Goal: Check status: Check status

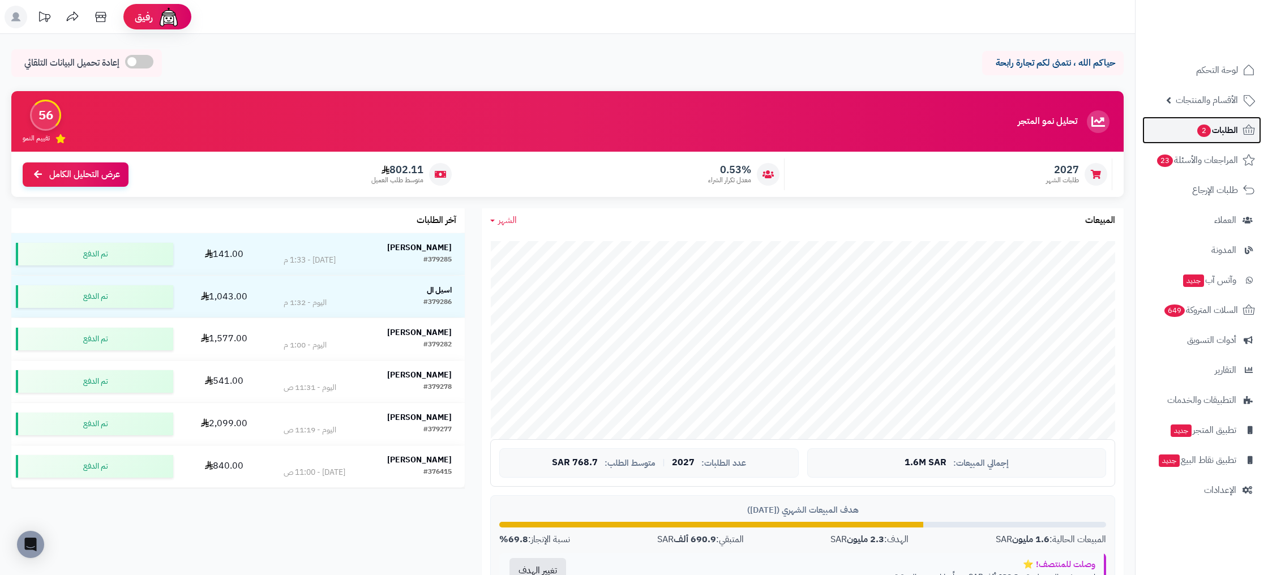
click at [1242, 128] on icon at bounding box center [1249, 130] width 14 height 14
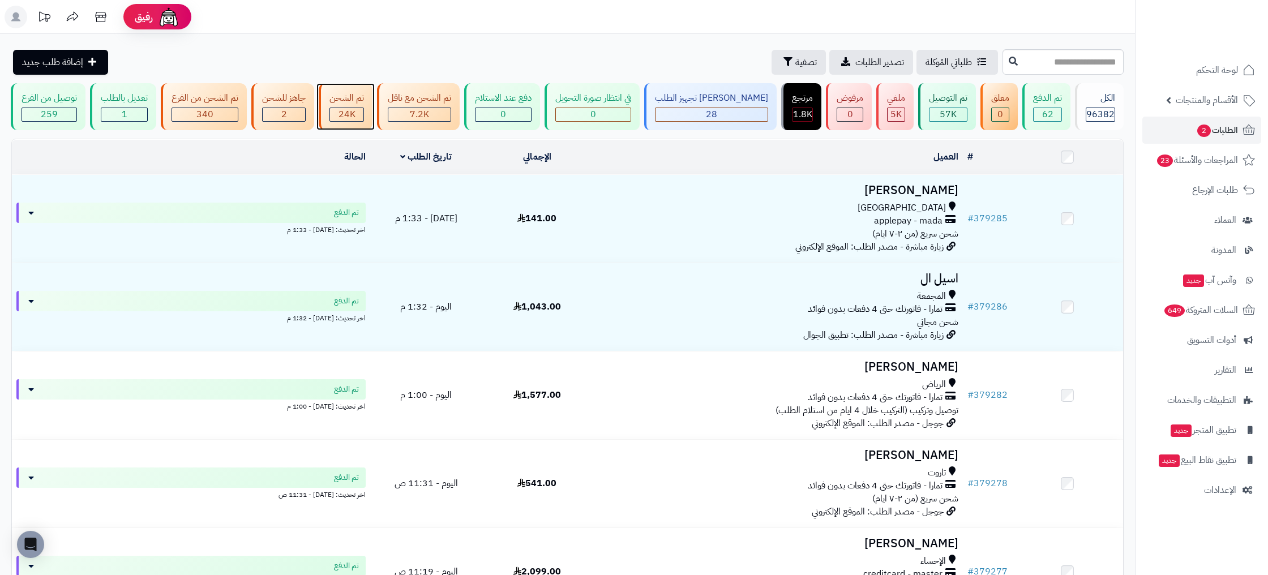
click at [364, 96] on div "تم الشحن" at bounding box center [347, 98] width 35 height 13
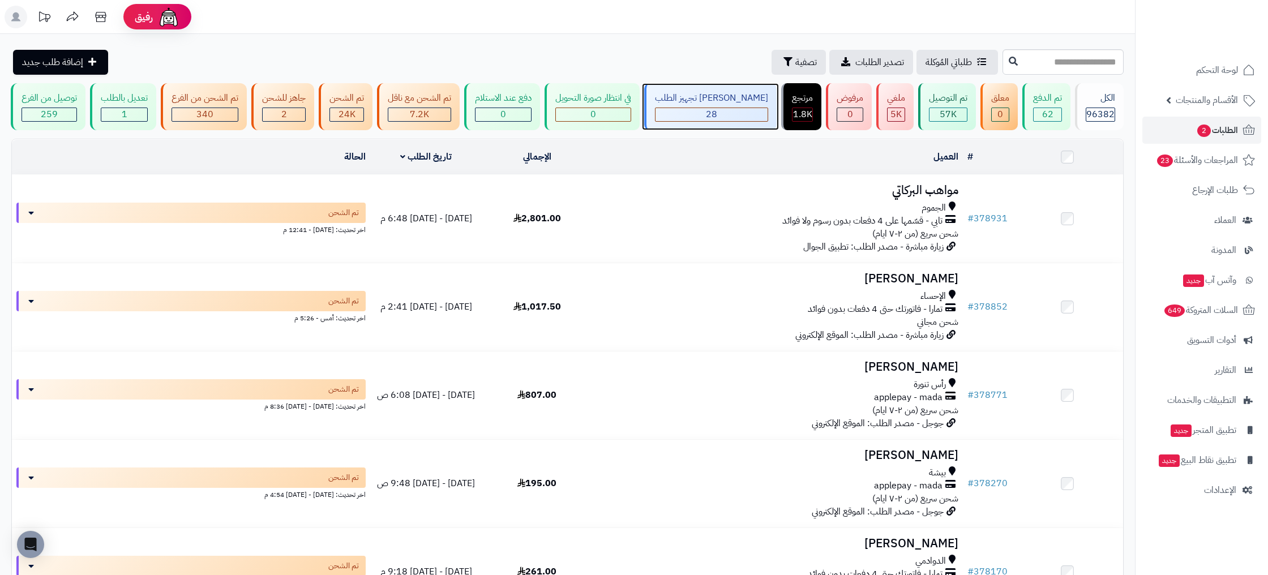
click at [733, 102] on div "[PERSON_NAME] تجهيز الطلب" at bounding box center [711, 98] width 113 height 13
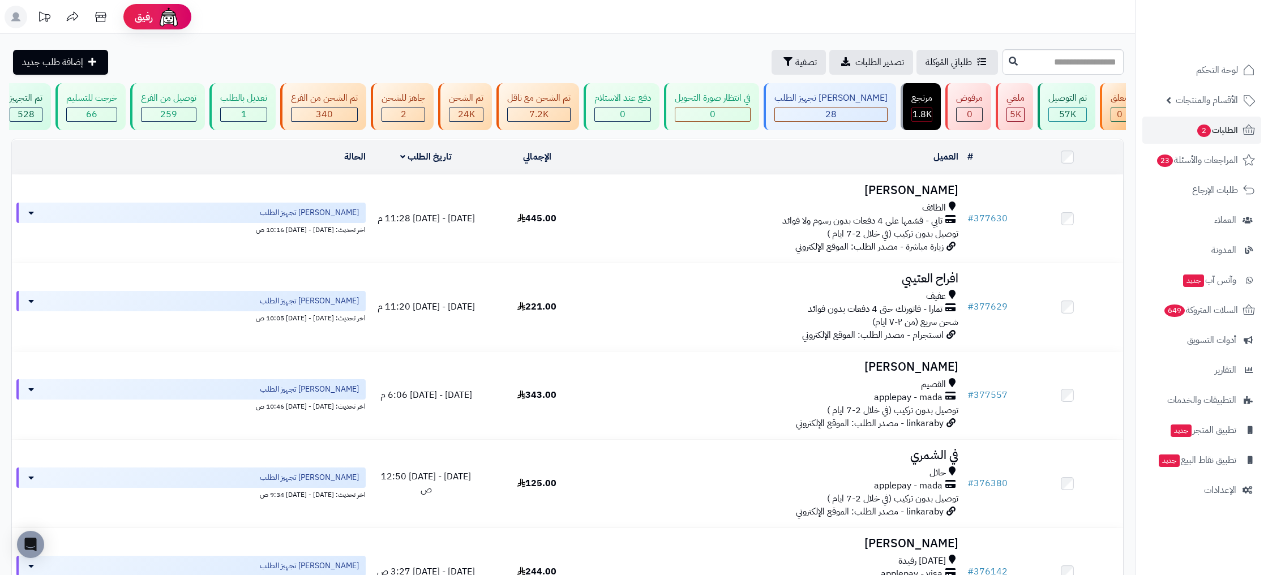
scroll to position [0, -144]
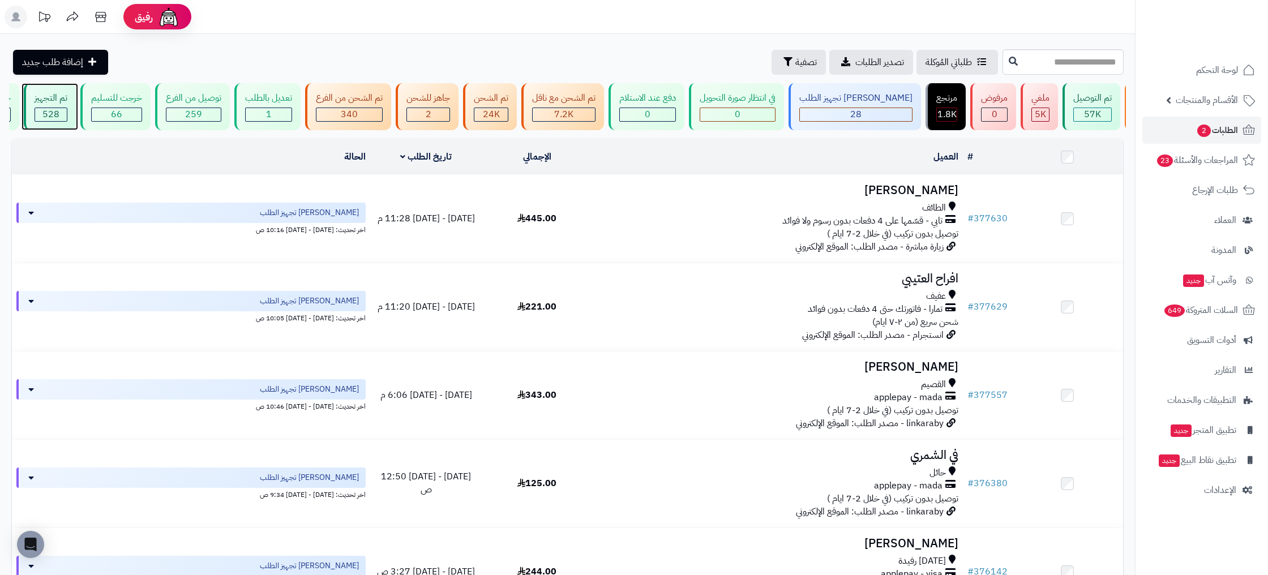
click at [76, 99] on div "تم التجهيز 528" at bounding box center [50, 106] width 52 height 47
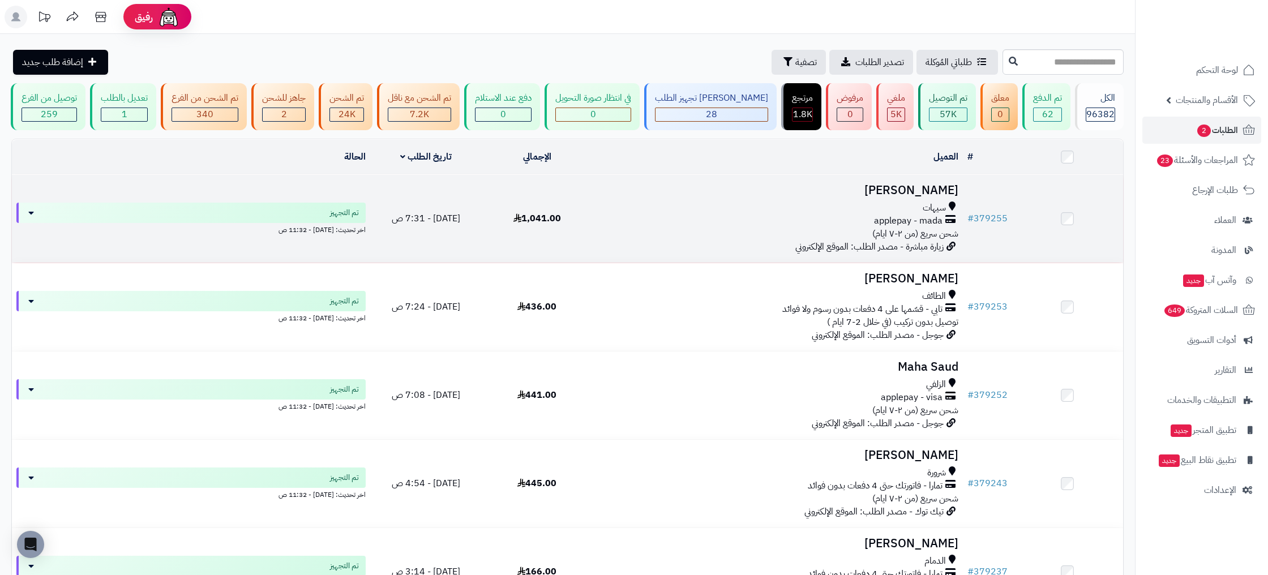
click at [991, 225] on td "# 379255" at bounding box center [987, 219] width 49 height 88
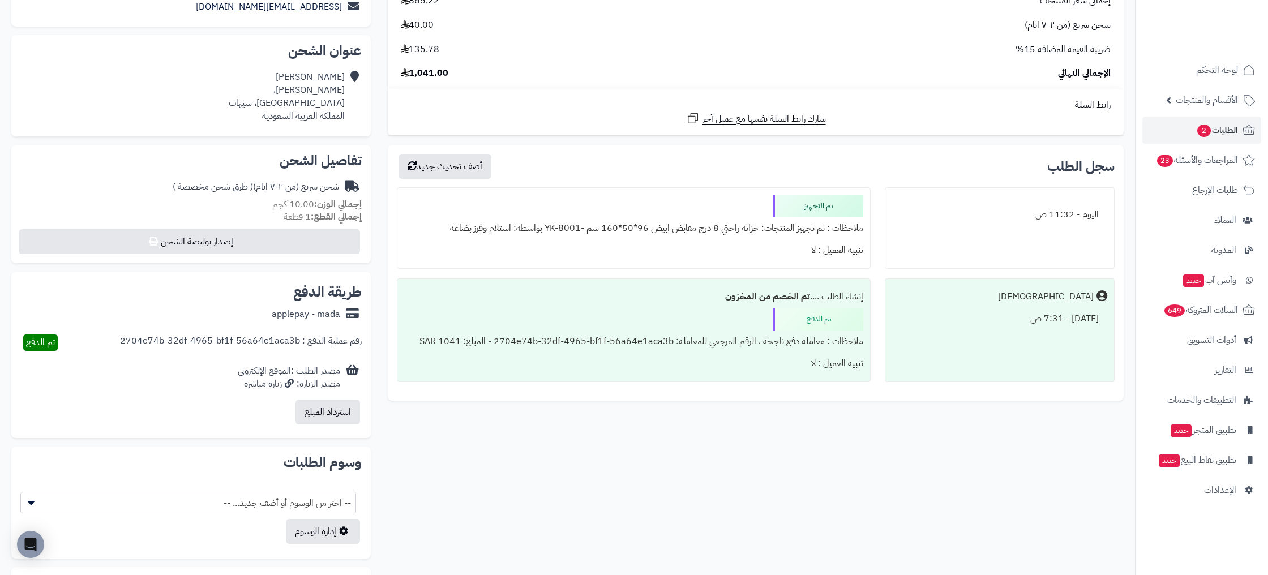
scroll to position [221, 0]
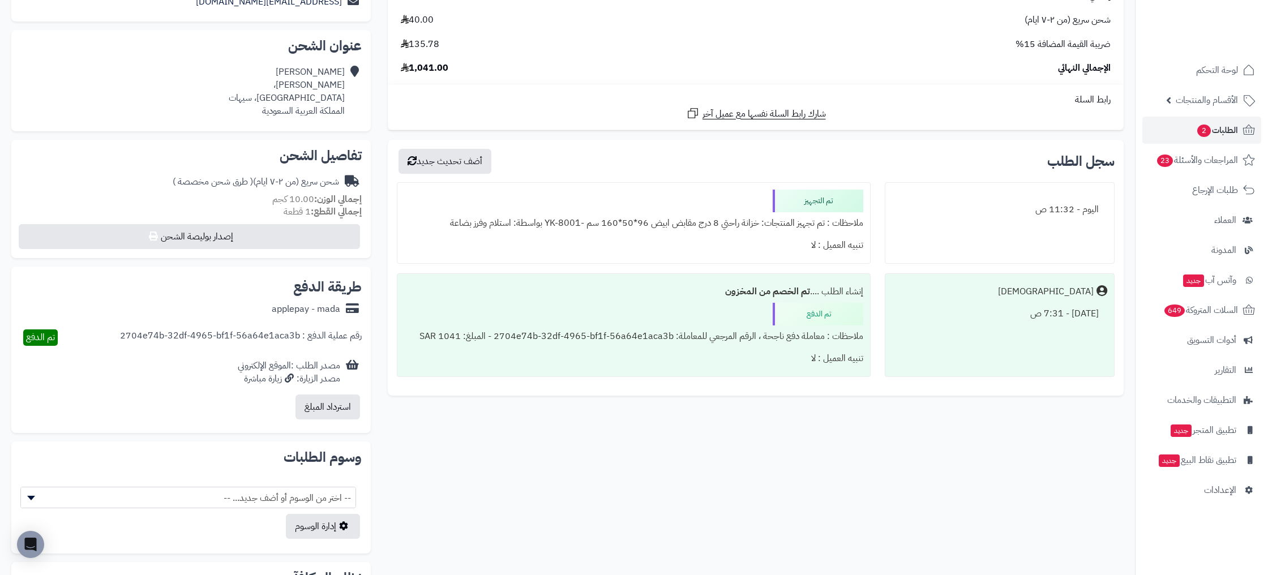
drag, startPoint x: 295, startPoint y: 192, endPoint x: 301, endPoint y: 191, distance: 6.3
click at [297, 192] on small "إجمالي الوزن: 10.00 كجم" at bounding box center [316, 199] width 89 height 14
drag, startPoint x: 339, startPoint y: 181, endPoint x: 200, endPoint y: 208, distance: 141.3
click at [200, 208] on div "تفاصيل الشحن شحن سريع (من ٢-٧ ايام) ( طرق شحن مخصصة ) إجمالي الوزن: 10.00 كجم إ…" at bounding box center [191, 199] width 360 height 119
